Goal: Browse casually

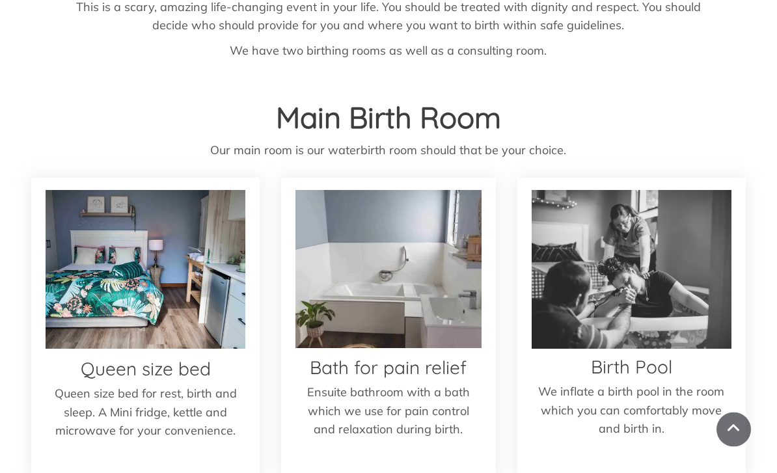
scroll to position [1586, 0]
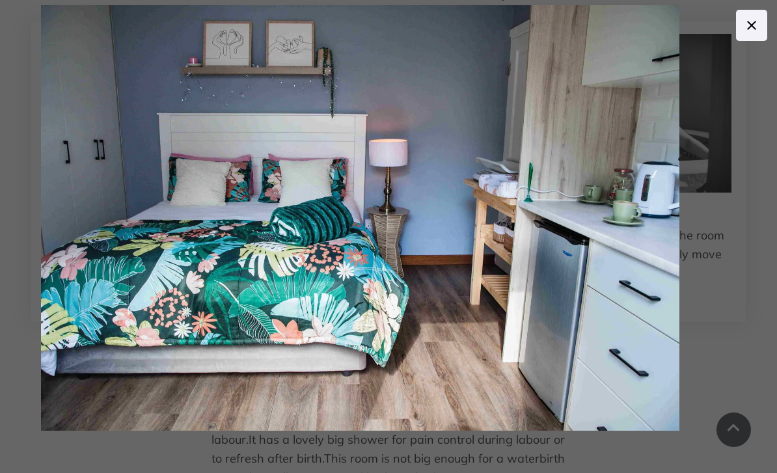
scroll to position [1741, 0]
click at [776, 216] on div "< >" at bounding box center [388, 236] width 777 height 473
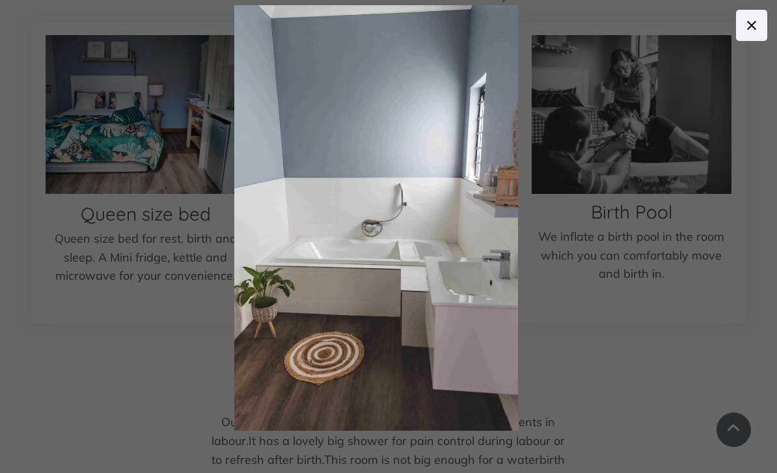
click at [440, 227] on img at bounding box center [378, 216] width 340 height 461
click at [530, 304] on img at bounding box center [382, 214] width 390 height 487
click at [558, 357] on div at bounding box center [584, 245] width 752 height 519
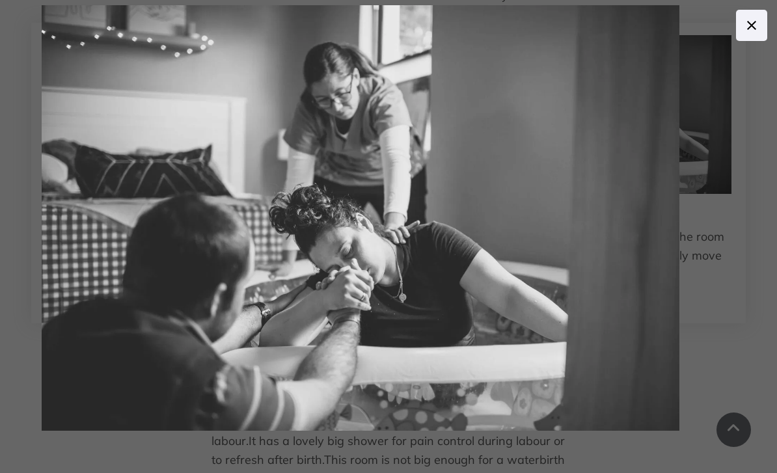
click at [752, 32] on icon at bounding box center [752, 26] width 16 height 16
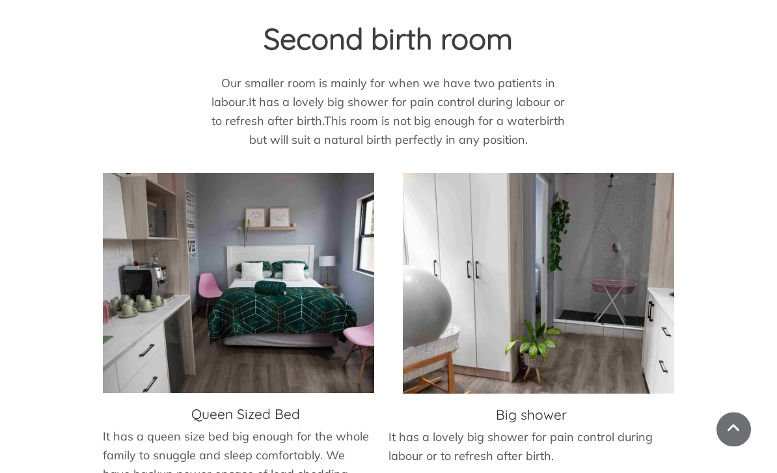
scroll to position [2080, 0]
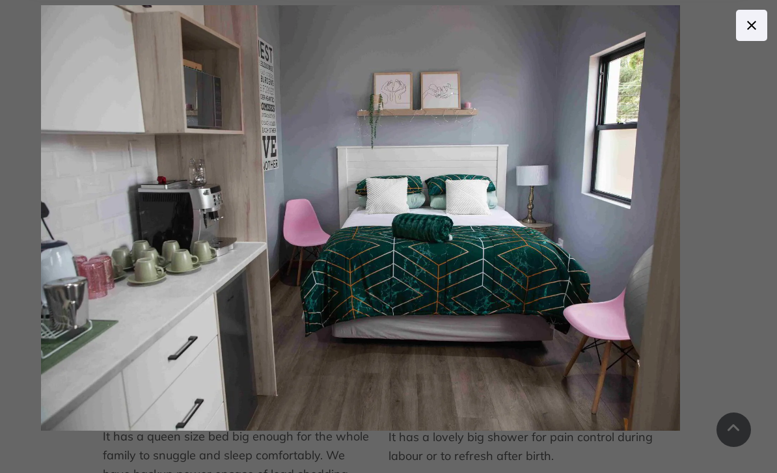
click at [679, 203] on img at bounding box center [360, 218] width 638 height 426
click at [607, 228] on img at bounding box center [364, 214] width 692 height 510
click at [746, 25] on icon at bounding box center [752, 26] width 16 height 16
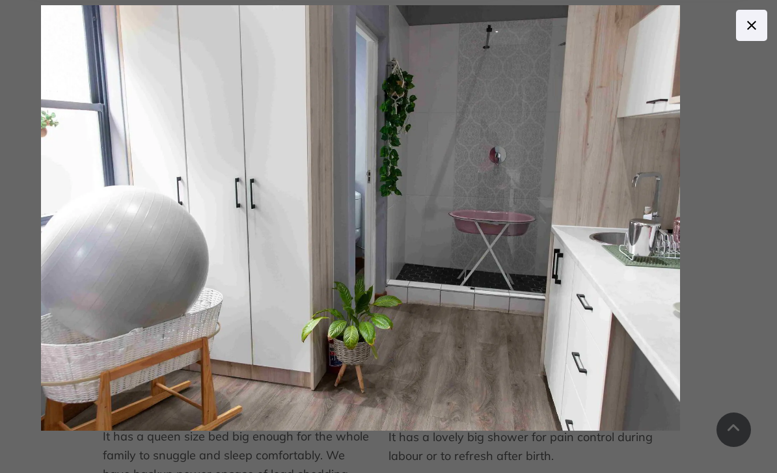
click at [750, 30] on icon at bounding box center [752, 26] width 16 height 16
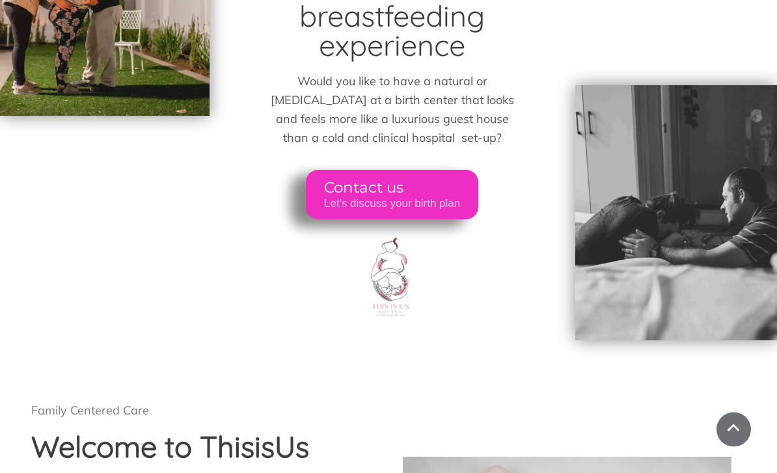
scroll to position [0, 0]
